Goal: Task Accomplishment & Management: Manage account settings

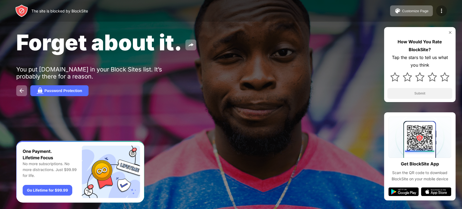
click at [443, 15] on div at bounding box center [441, 10] width 11 height 11
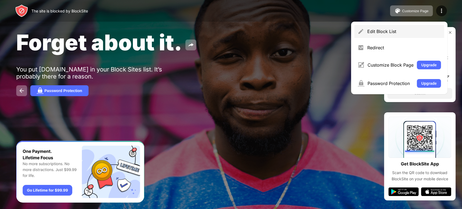
click at [384, 27] on div "Edit Block List" at bounding box center [399, 31] width 90 height 13
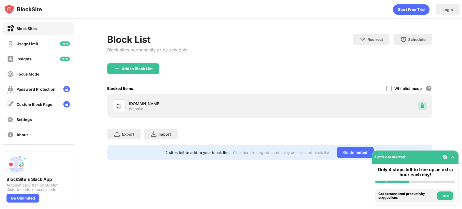
click at [422, 103] on img at bounding box center [421, 105] width 5 height 5
click at [422, 107] on img at bounding box center [421, 105] width 5 height 5
